Goal: Information Seeking & Learning: Learn about a topic

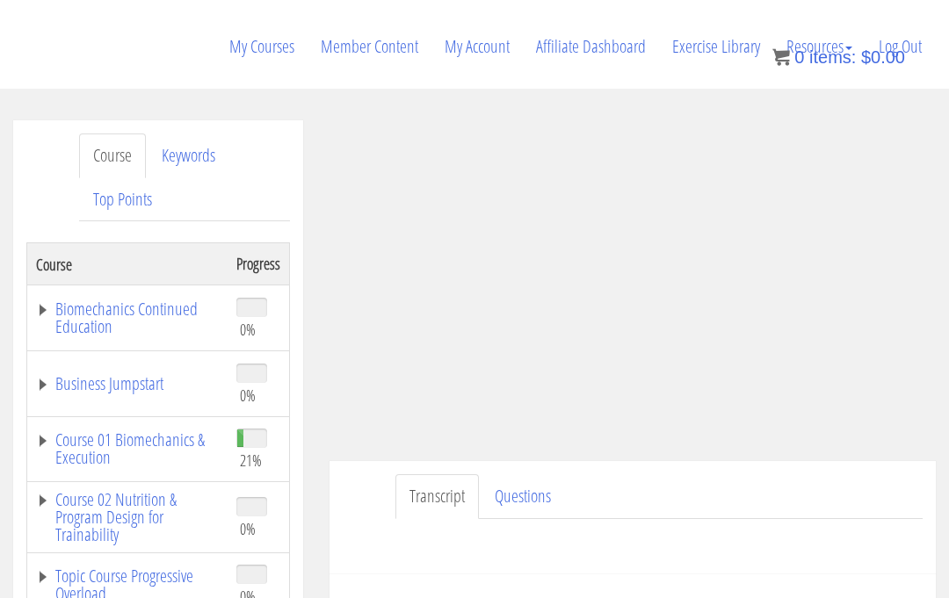
scroll to position [171, 0]
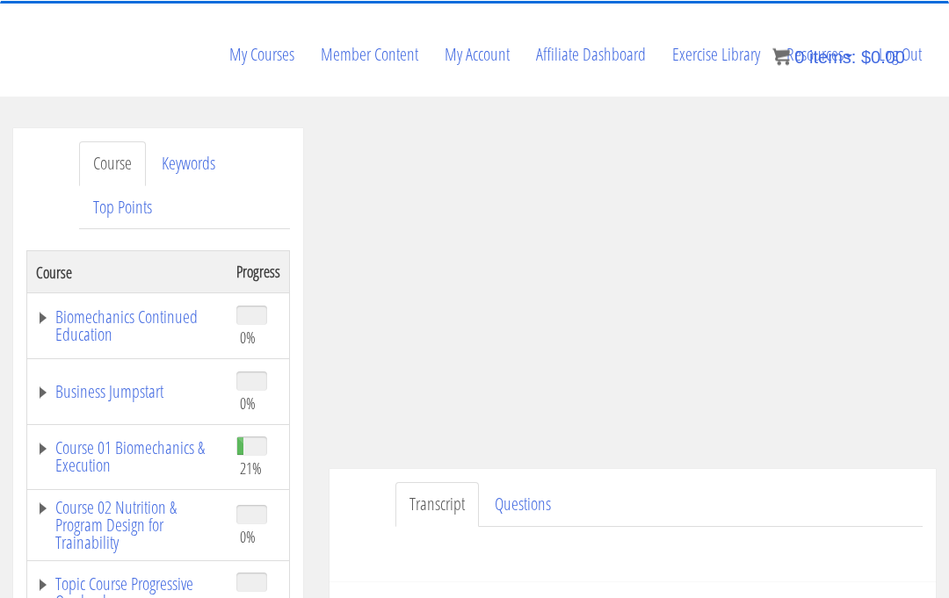
click at [84, 440] on link "Course 01 Biomechanics & Execution" at bounding box center [127, 457] width 183 height 35
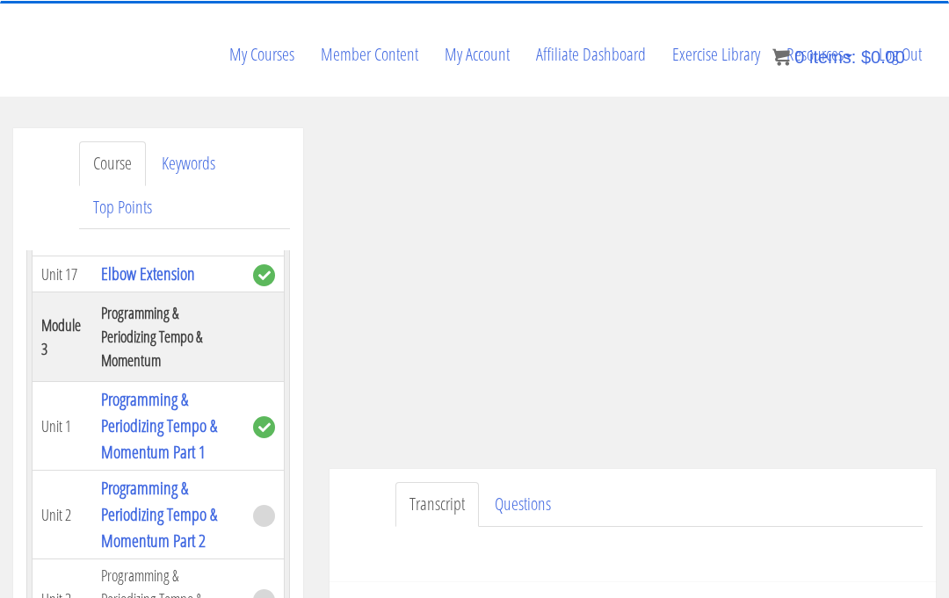
scroll to position [1338, 0]
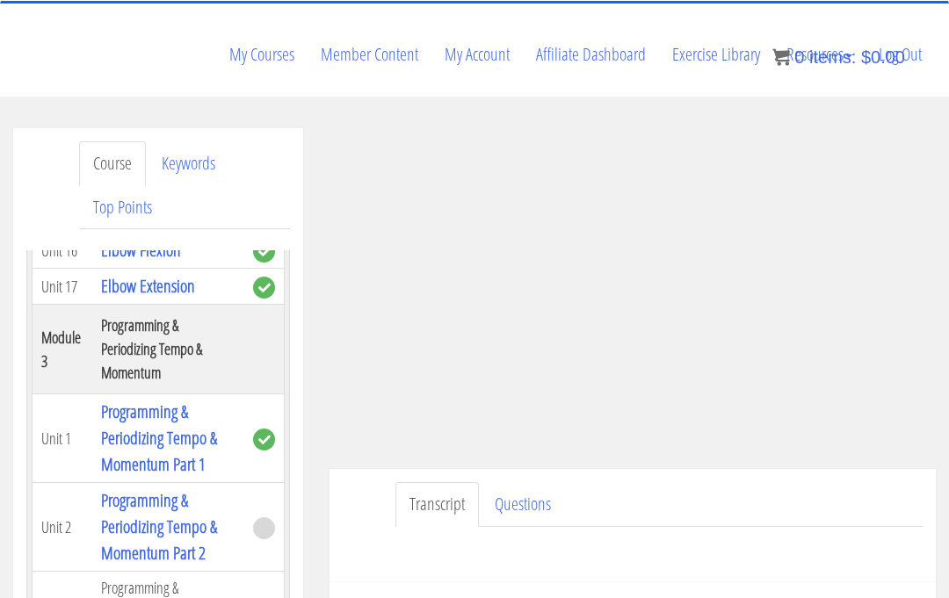
click at [133, 488] on link "Programming & Periodizing Tempo & Momentum Part 2" at bounding box center [159, 526] width 116 height 76
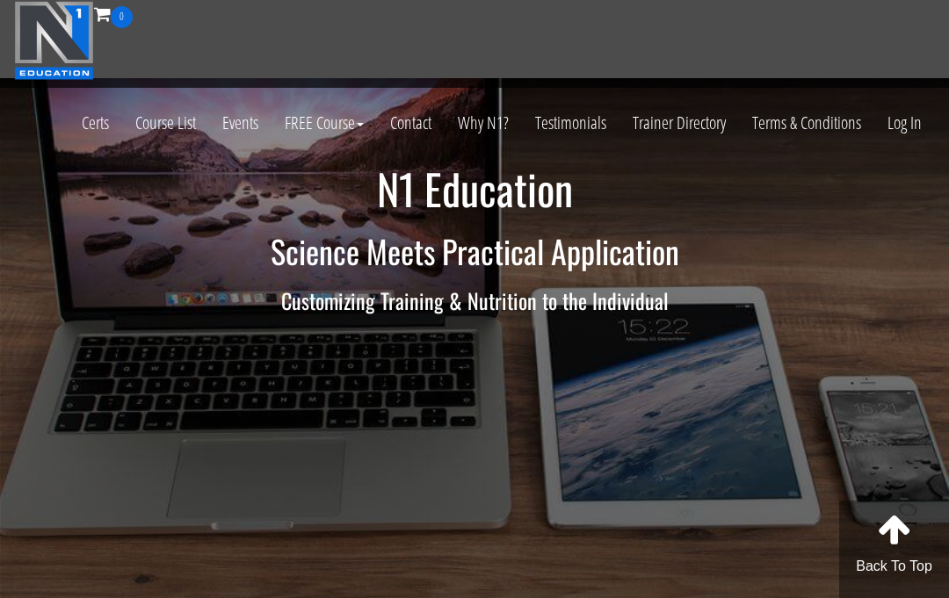
click at [898, 132] on link "Log In" at bounding box center [904, 123] width 61 height 86
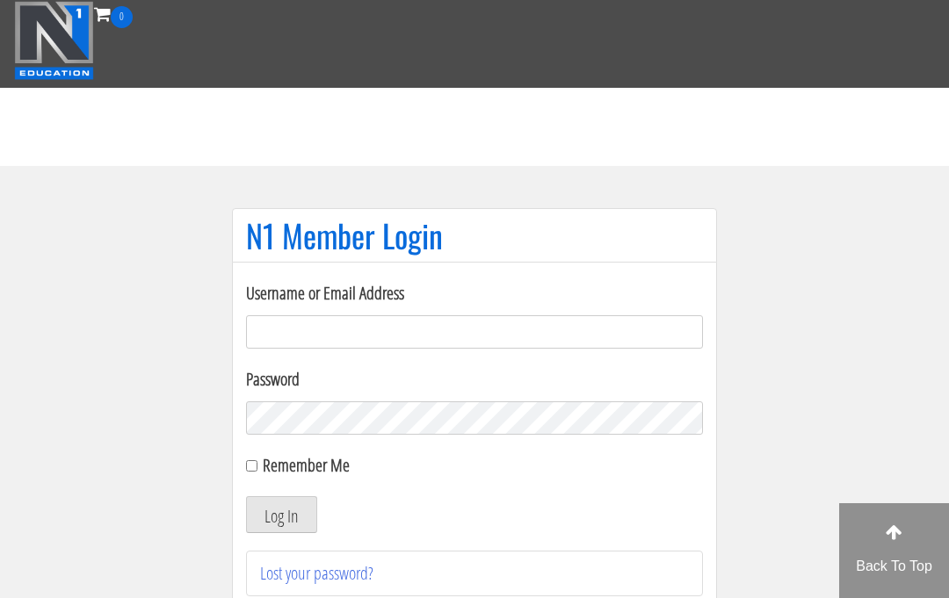
scroll to position [180, 0]
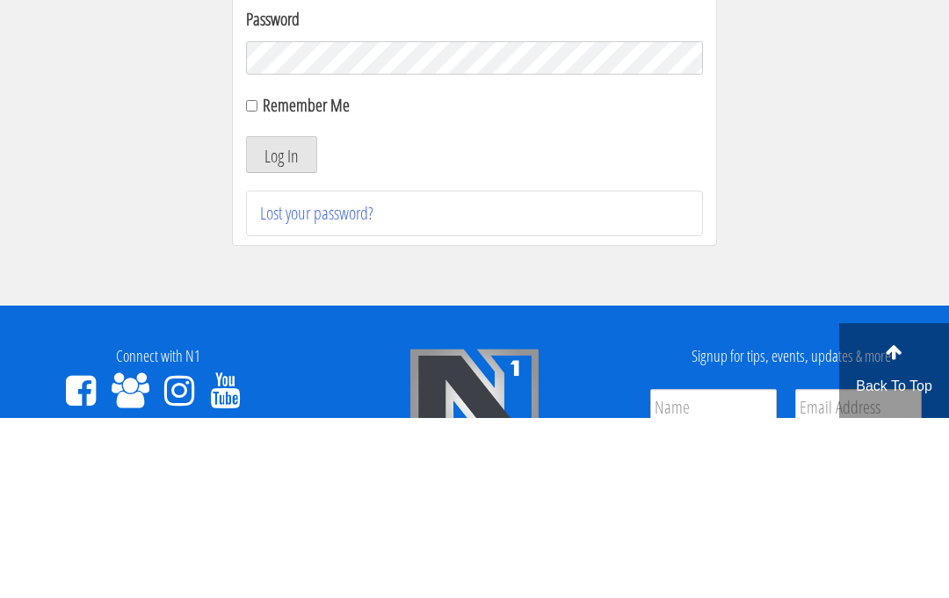
type input "[EMAIL_ADDRESS][DOMAIN_NAME]"
click at [281, 335] on button "Log In" at bounding box center [281, 334] width 71 height 37
